Goal: Task Accomplishment & Management: Manage account settings

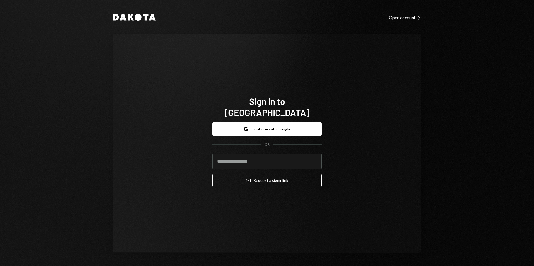
type input "**********"
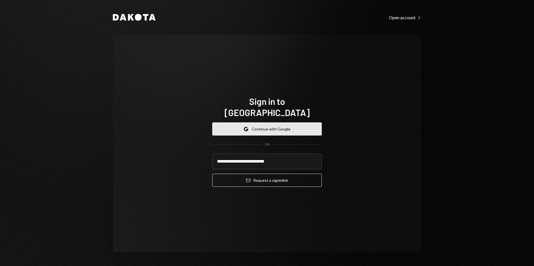
click at [265, 127] on button "Google Continue with Google" at bounding box center [266, 129] width 109 height 13
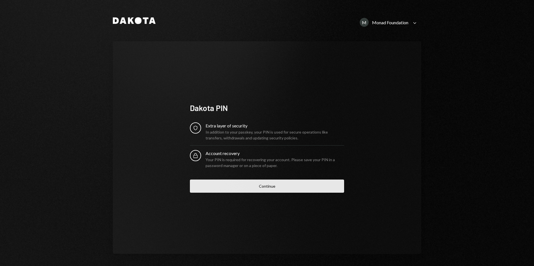
click at [299, 184] on button "Continue" at bounding box center [267, 186] width 154 height 13
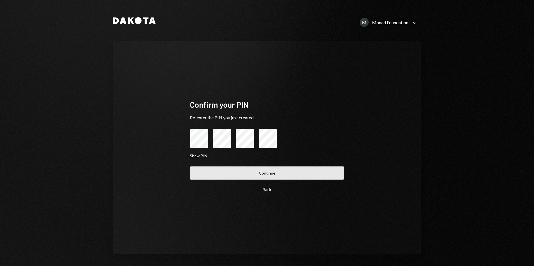
click at [269, 168] on button "Continue" at bounding box center [267, 173] width 154 height 13
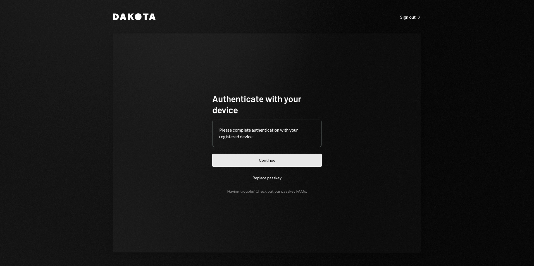
click at [261, 162] on button "Continue" at bounding box center [266, 160] width 109 height 13
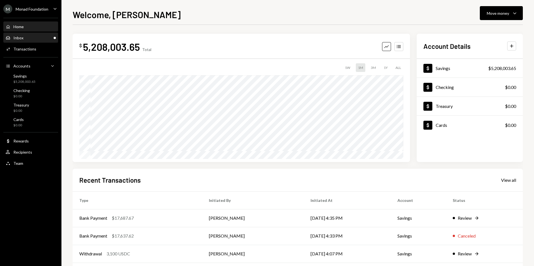
click at [29, 40] on div "Inbox Inbox" at bounding box center [31, 37] width 50 height 5
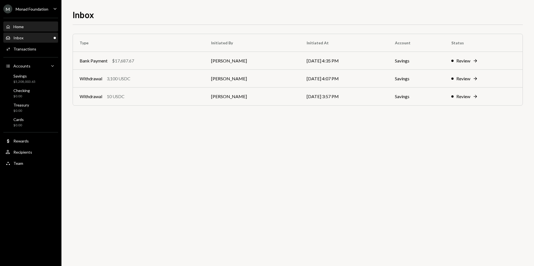
click at [26, 28] on div "Home Home" at bounding box center [31, 26] width 50 height 5
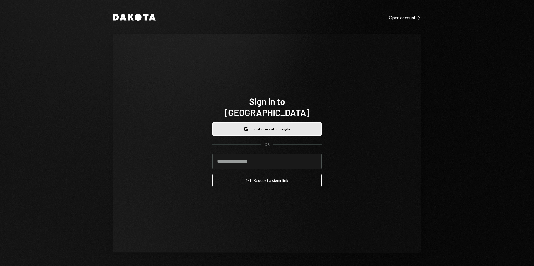
click at [256, 123] on button "Google Continue with Google" at bounding box center [266, 129] width 109 height 13
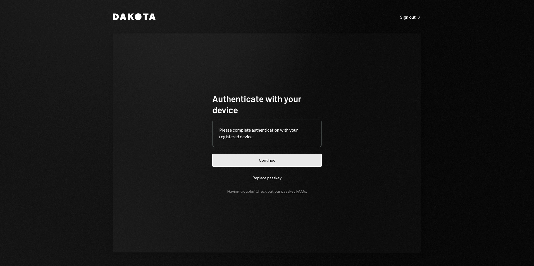
click at [247, 161] on button "Continue" at bounding box center [266, 160] width 109 height 13
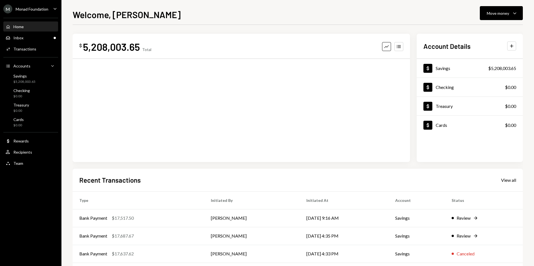
click at [44, 10] on div "Monad Foundation" at bounding box center [32, 9] width 33 height 5
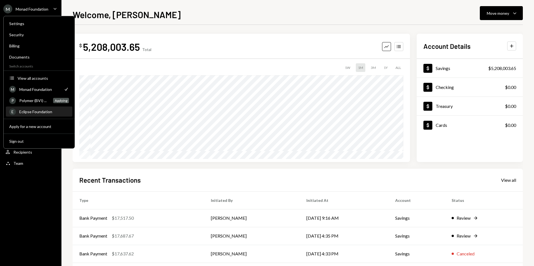
click at [40, 112] on div "Eclipse Foundation" at bounding box center [44, 111] width 50 height 5
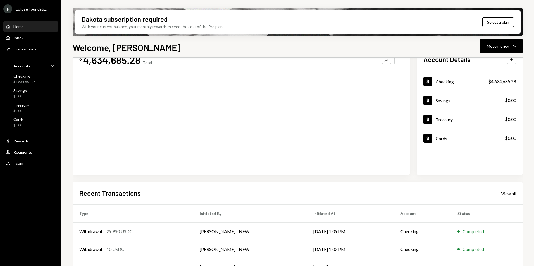
scroll to position [28, 0]
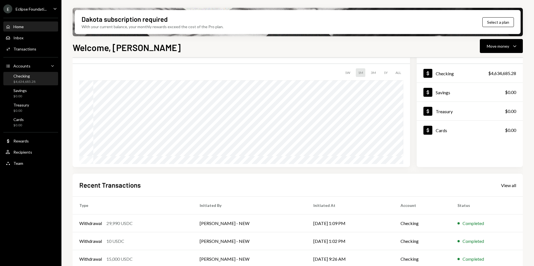
click at [29, 77] on div "Checking" at bounding box center [24, 76] width 22 height 5
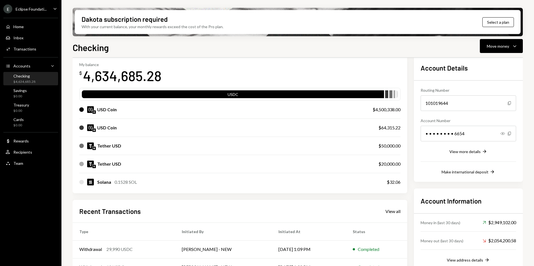
scroll to position [28, 0]
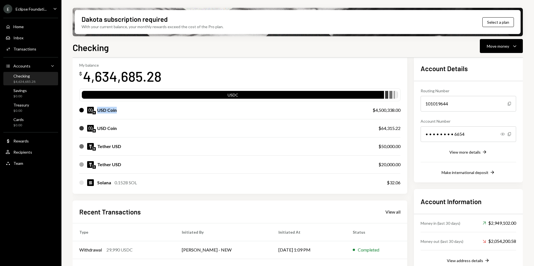
drag, startPoint x: 135, startPoint y: 111, endPoint x: 81, endPoint y: 111, distance: 53.9
click at [81, 111] on div "USD Coin" at bounding box center [220, 110] width 282 height 7
click at [317, 66] on div "My balance $ 4,634,685.28" at bounding box center [239, 74] width 321 height 22
click at [37, 7] on div "Eclipse Foundati..." at bounding box center [31, 9] width 31 height 5
click at [222, 53] on div "Checking Move money Caret Down Overview Security Settings My balance $ 4,634,68…" at bounding box center [298, 170] width 450 height 258
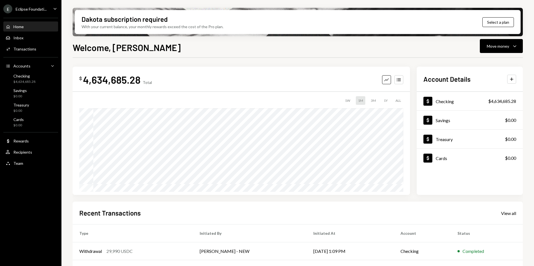
click at [29, 9] on div "Eclipse Foundati..." at bounding box center [31, 9] width 31 height 5
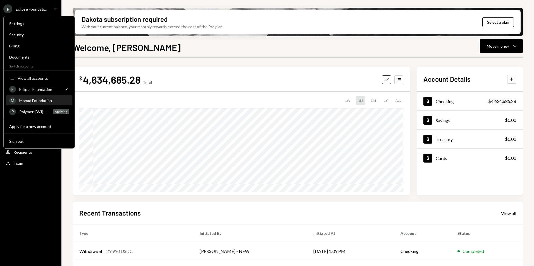
click at [37, 99] on div "Monad Foundation" at bounding box center [44, 100] width 50 height 5
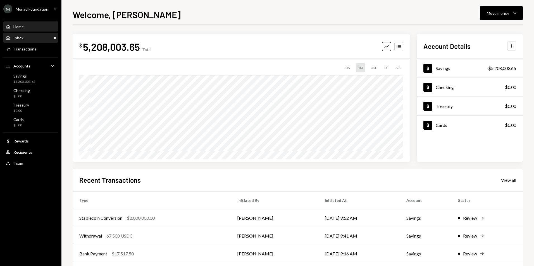
click at [40, 35] on div "Inbox Inbox" at bounding box center [31, 37] width 50 height 9
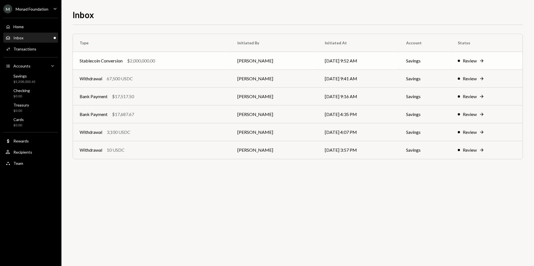
click at [167, 61] on div "Stablecoin Conversion $2,000,000.00" at bounding box center [152, 60] width 144 height 7
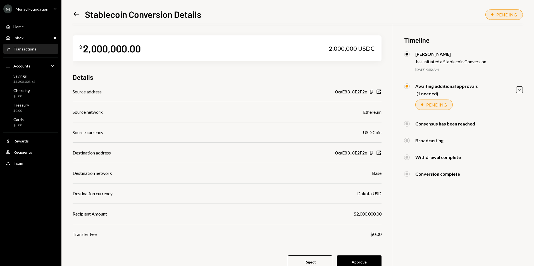
scroll to position [24, 0]
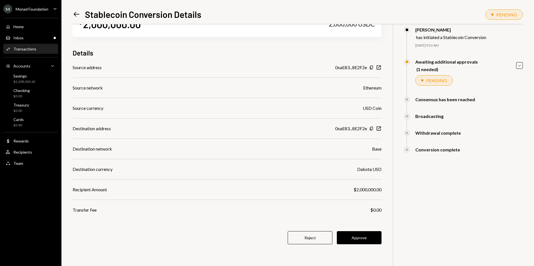
click at [365, 241] on button "Approve" at bounding box center [359, 237] width 45 height 13
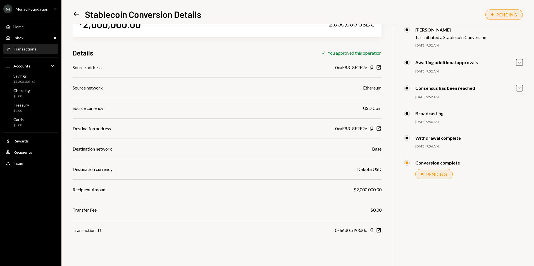
click at [74, 11] on icon "Left Arrow" at bounding box center [77, 14] width 8 height 8
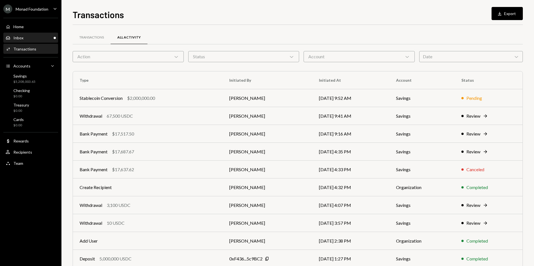
click at [49, 37] on div "Inbox Inbox" at bounding box center [31, 37] width 50 height 5
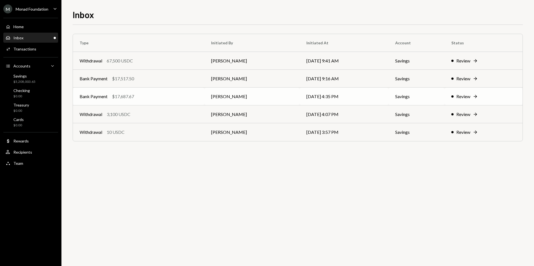
click at [135, 101] on td "Bank Payment $17,687.67" at bounding box center [138, 97] width 131 height 18
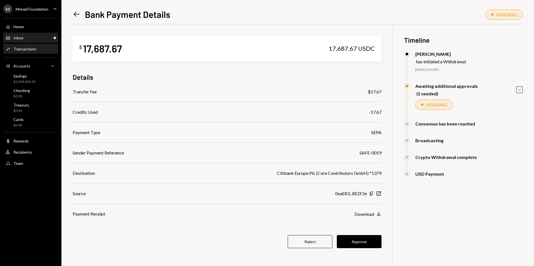
click at [42, 36] on div "Inbox Inbox" at bounding box center [31, 37] width 50 height 5
